Goal: Obtain resource: Download file/media

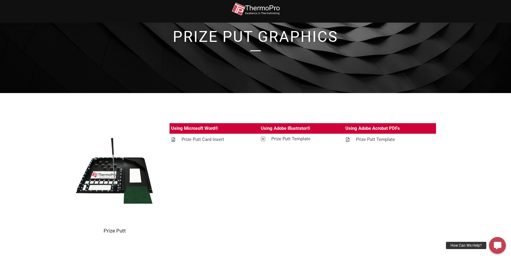
scroll to position [46, 0]
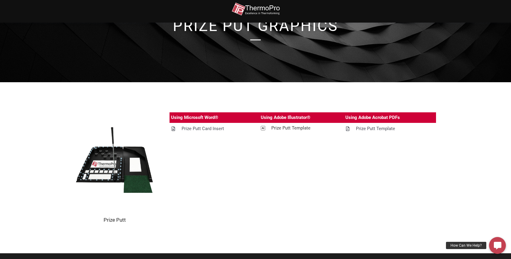
click at [294, 129] on div "Prize Putt Template" at bounding box center [290, 128] width 39 height 8
click at [124, 176] on img at bounding box center [114, 161] width 79 height 98
click at [131, 173] on img at bounding box center [114, 161] width 79 height 98
click at [134, 174] on img at bounding box center [114, 161] width 79 height 98
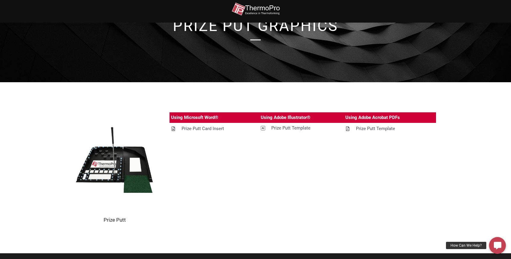
click at [134, 174] on img at bounding box center [114, 161] width 79 height 98
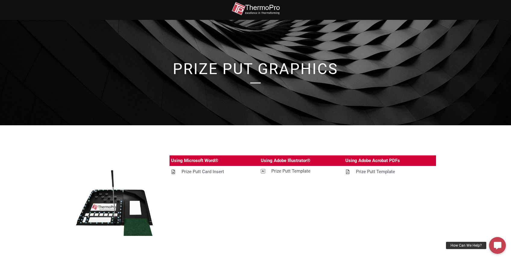
scroll to position [0, 0]
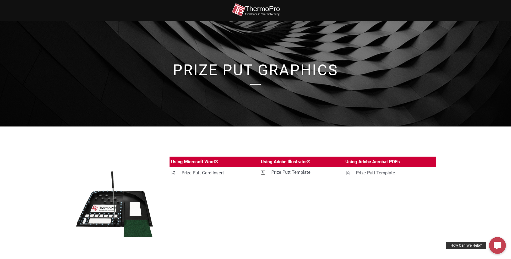
drag, startPoint x: 258, startPoint y: 8, endPoint x: 266, endPoint y: 10, distance: 8.5
click at [267, 10] on img at bounding box center [255, 10] width 48 height 14
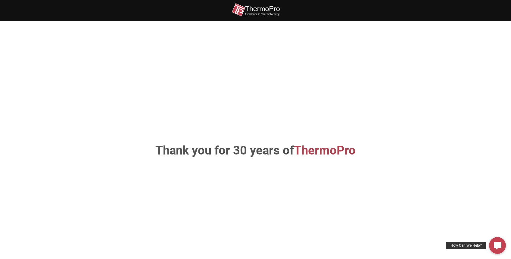
click at [308, 152] on span "ThermoPro" at bounding box center [325, 150] width 62 height 14
